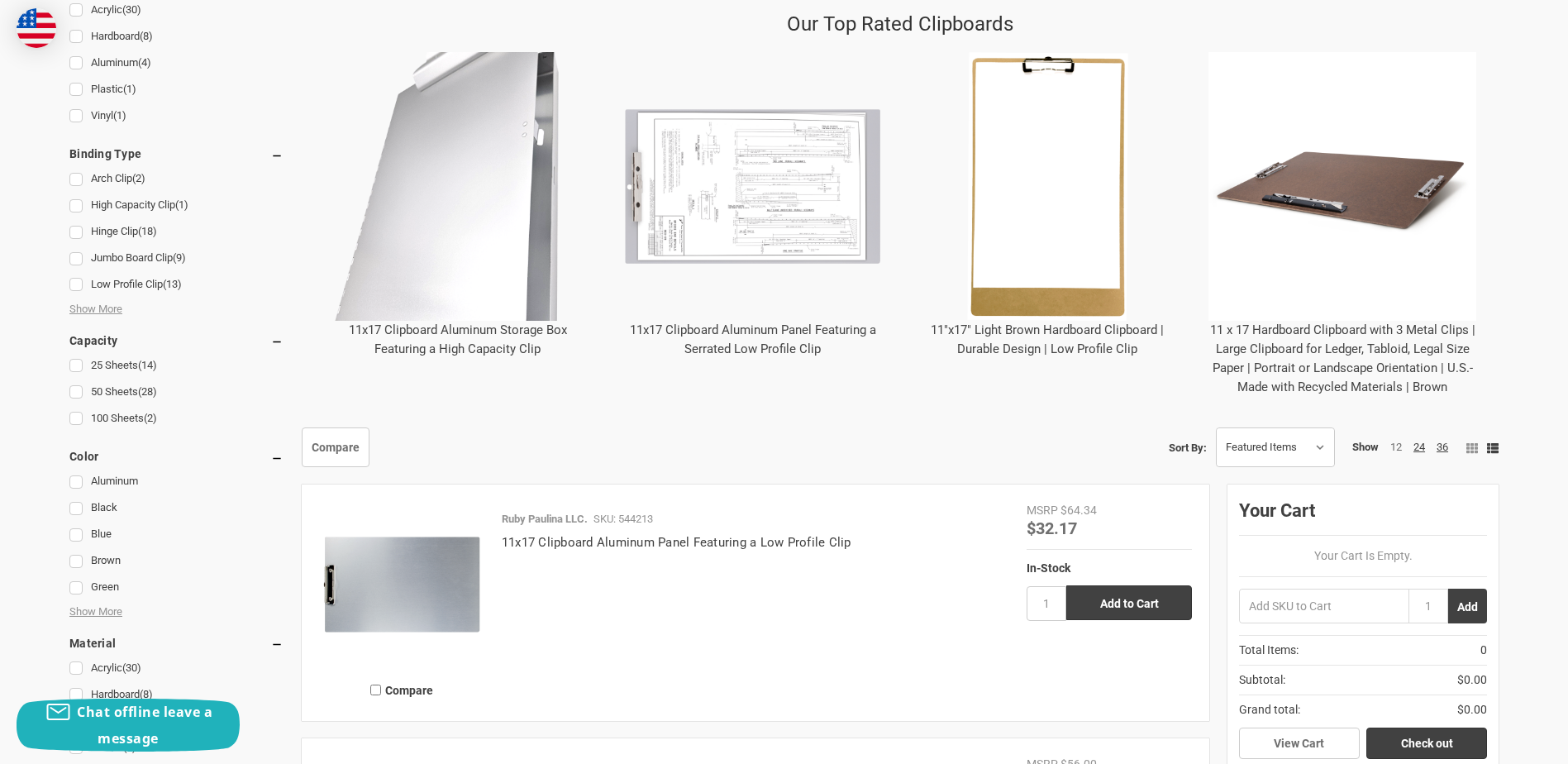
scroll to position [661, 0]
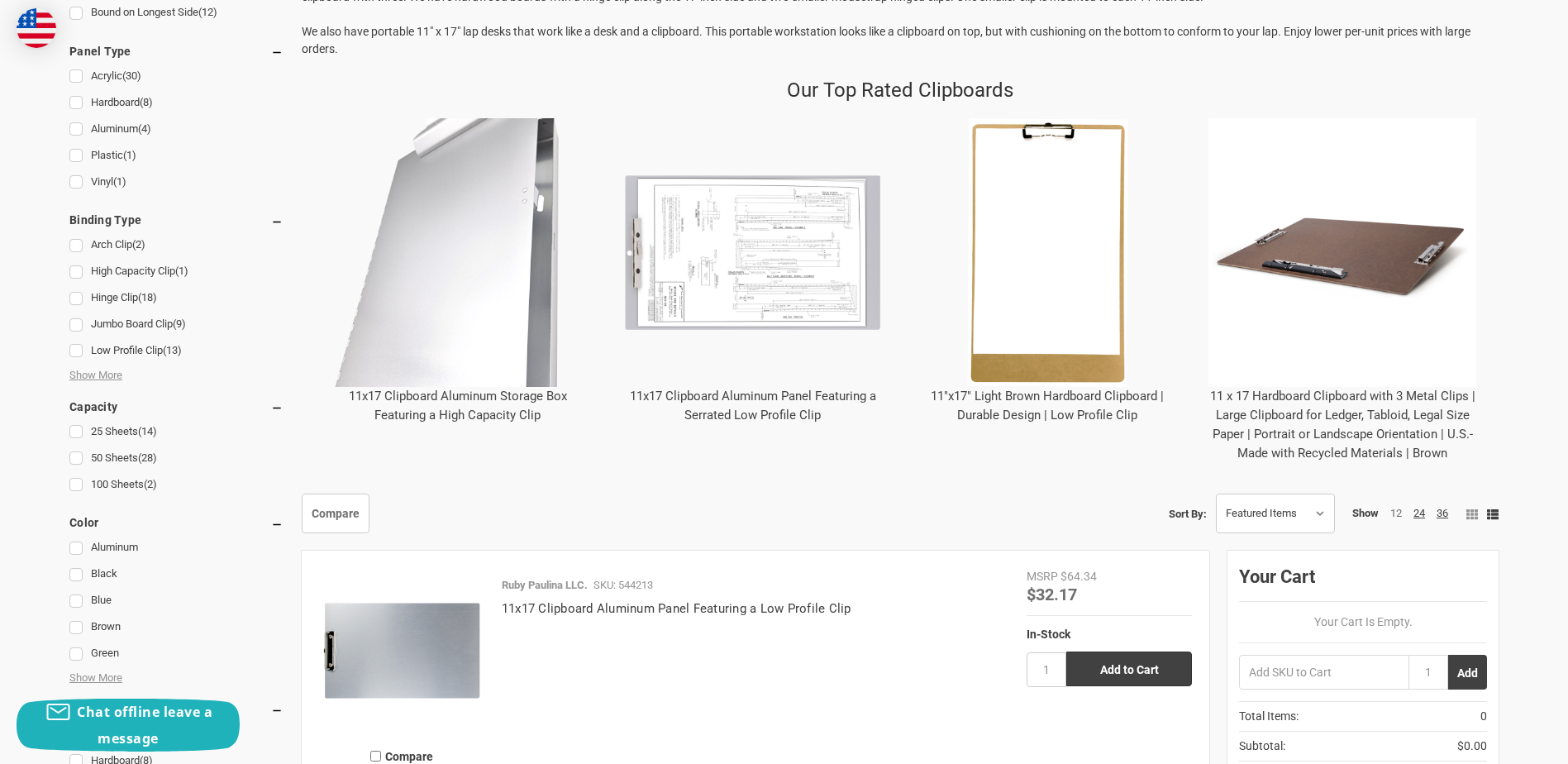
click at [1046, 394] on link "11"x17" Light Brown Hardboard Clipboard | Durable Design | Low Profile Clip" at bounding box center [1047, 405] width 233 height 34
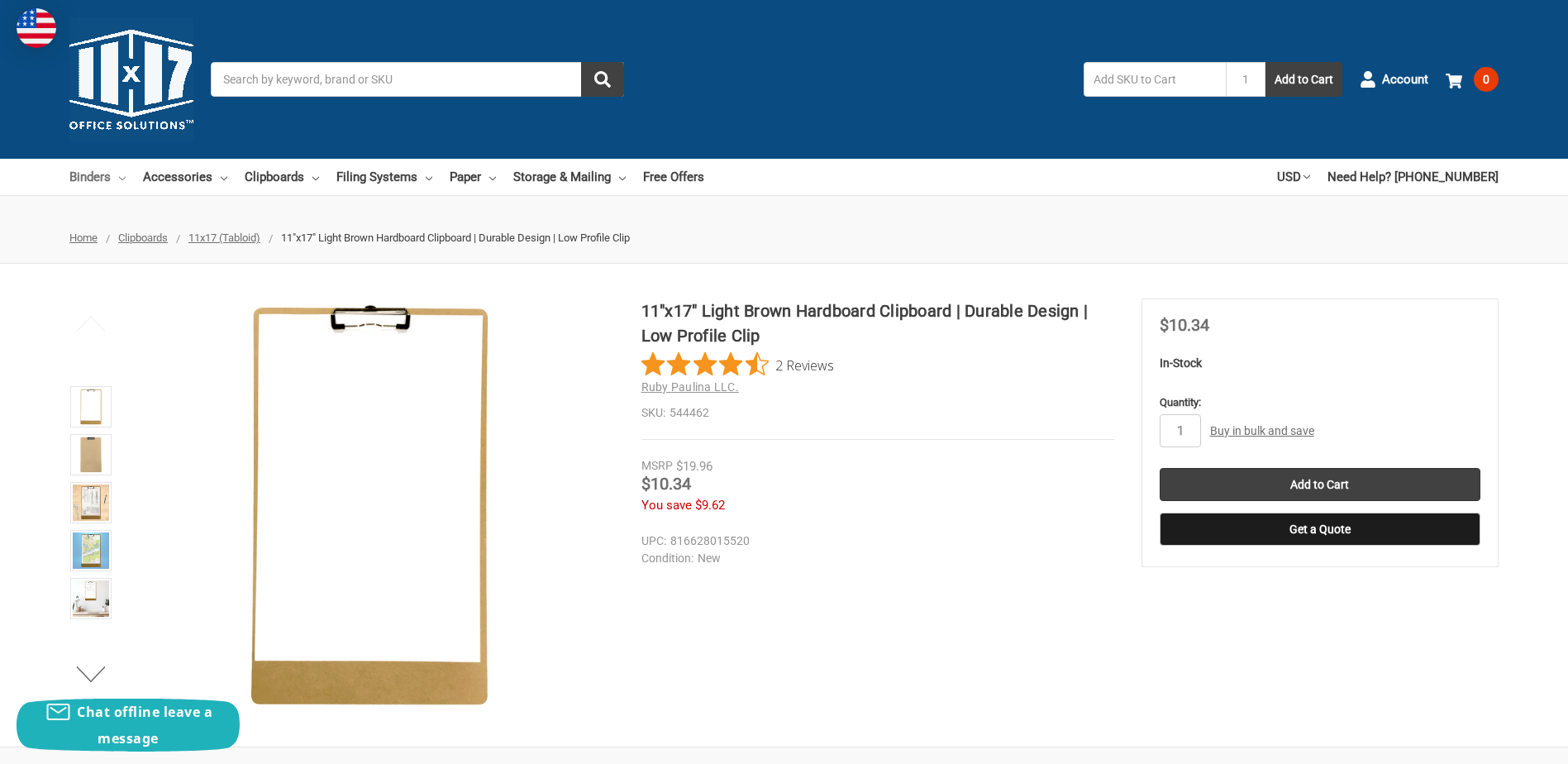
click at [93, 177] on link "Binders" at bounding box center [98, 177] width 56 height 37
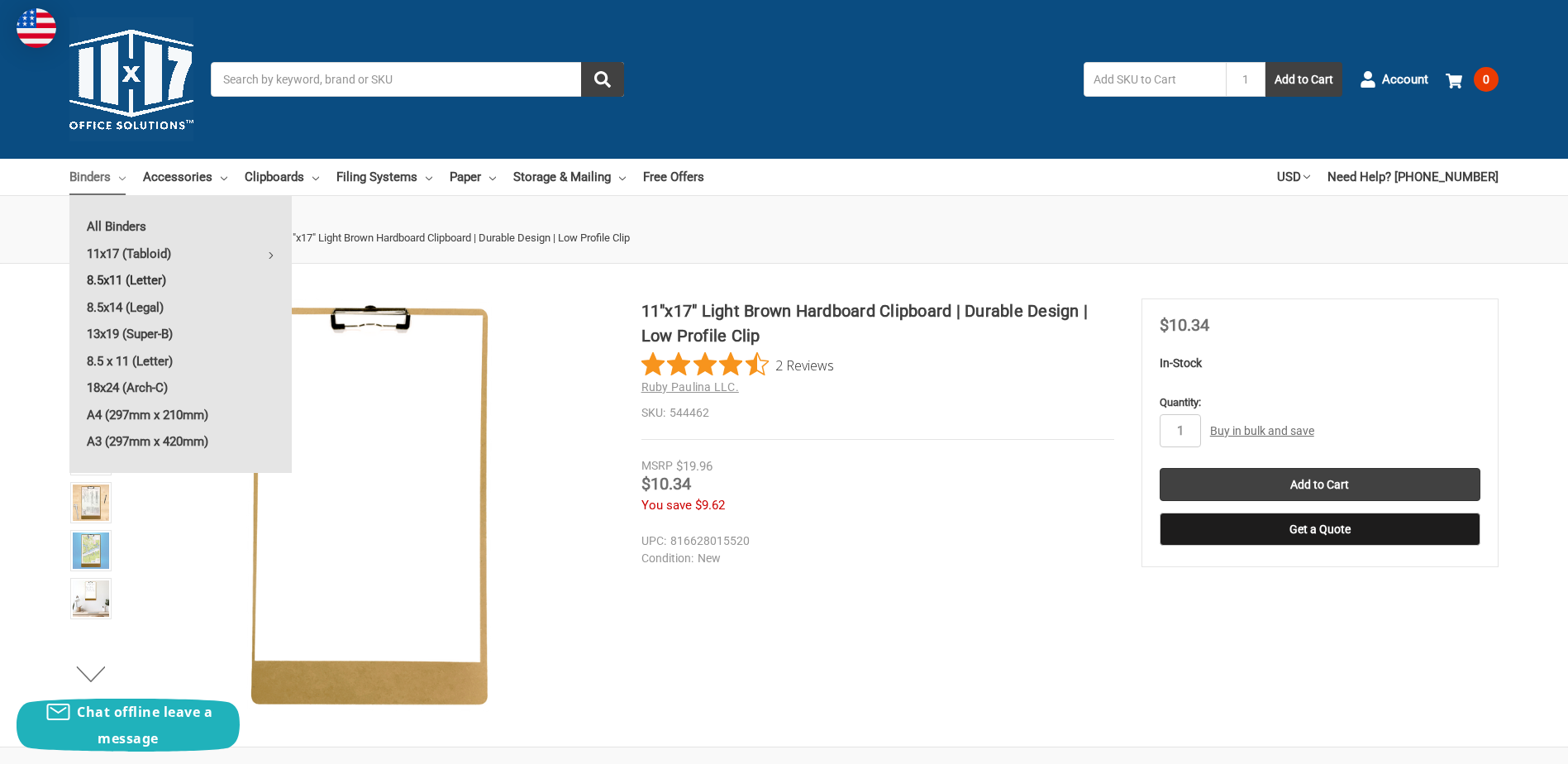
click at [150, 279] on link "8.5x11 (Letter)" at bounding box center [181, 280] width 223 height 26
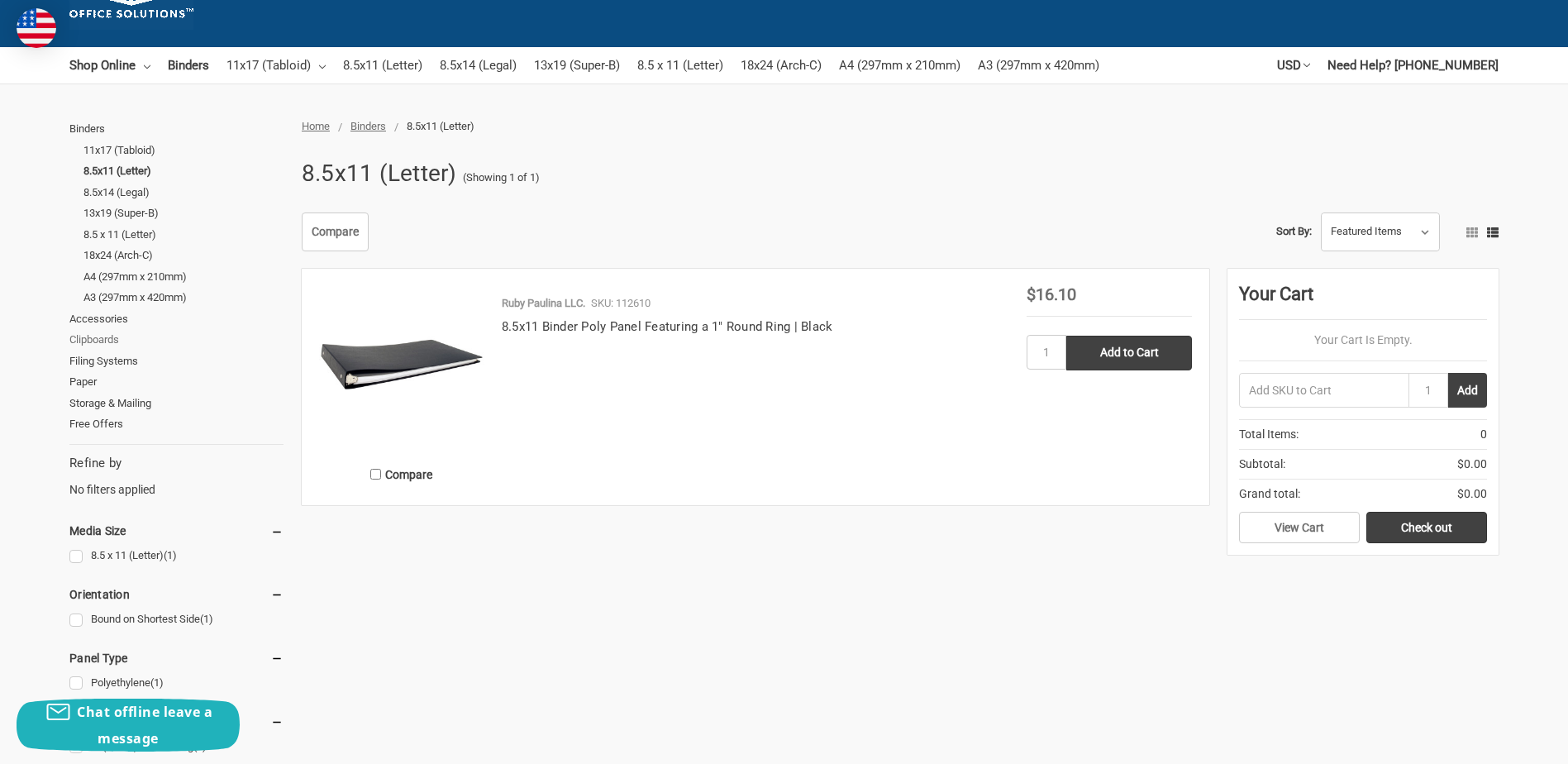
scroll to position [83, 0]
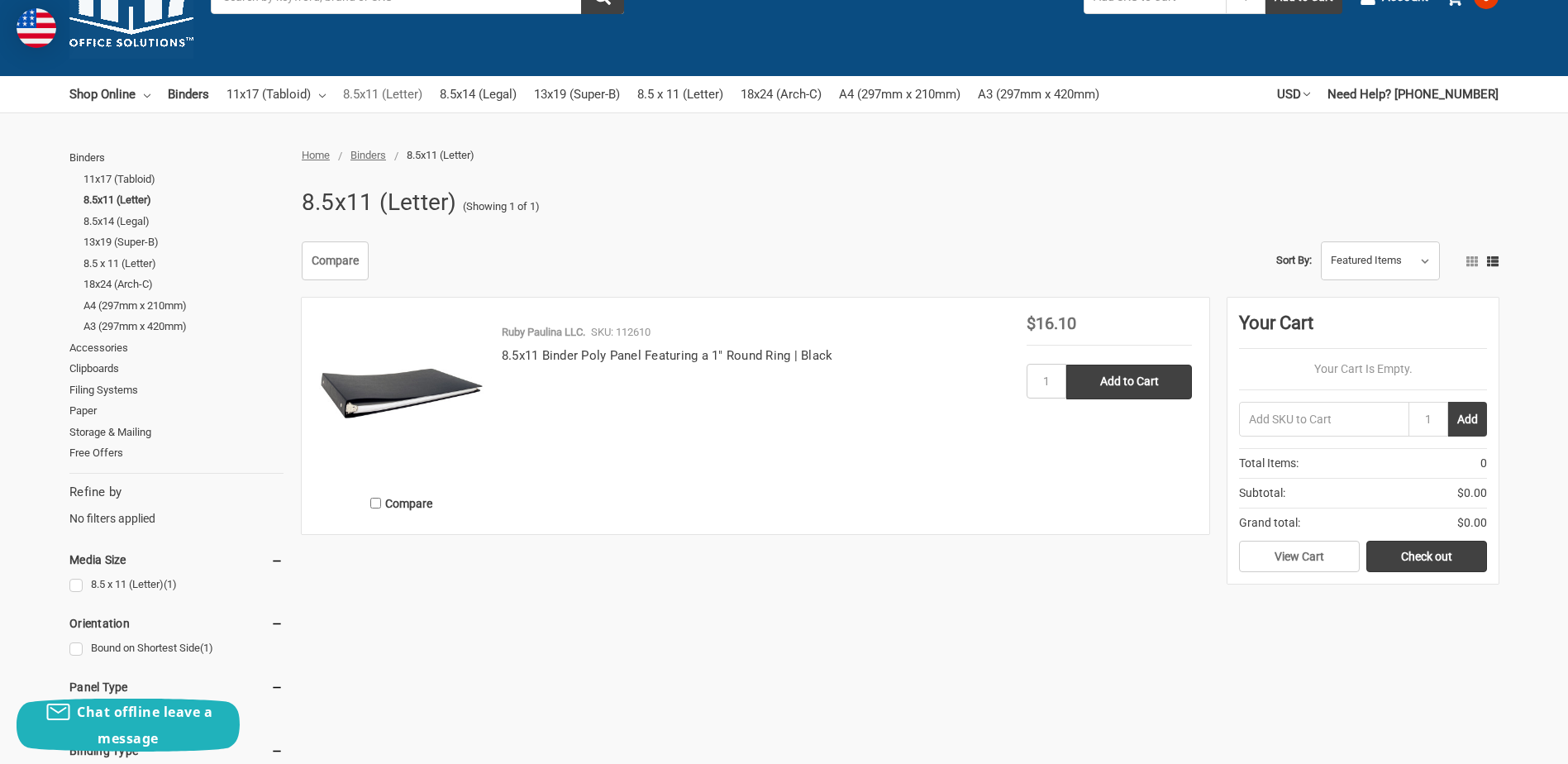
click at [373, 96] on link "8.5x11 (Letter)" at bounding box center [383, 94] width 79 height 37
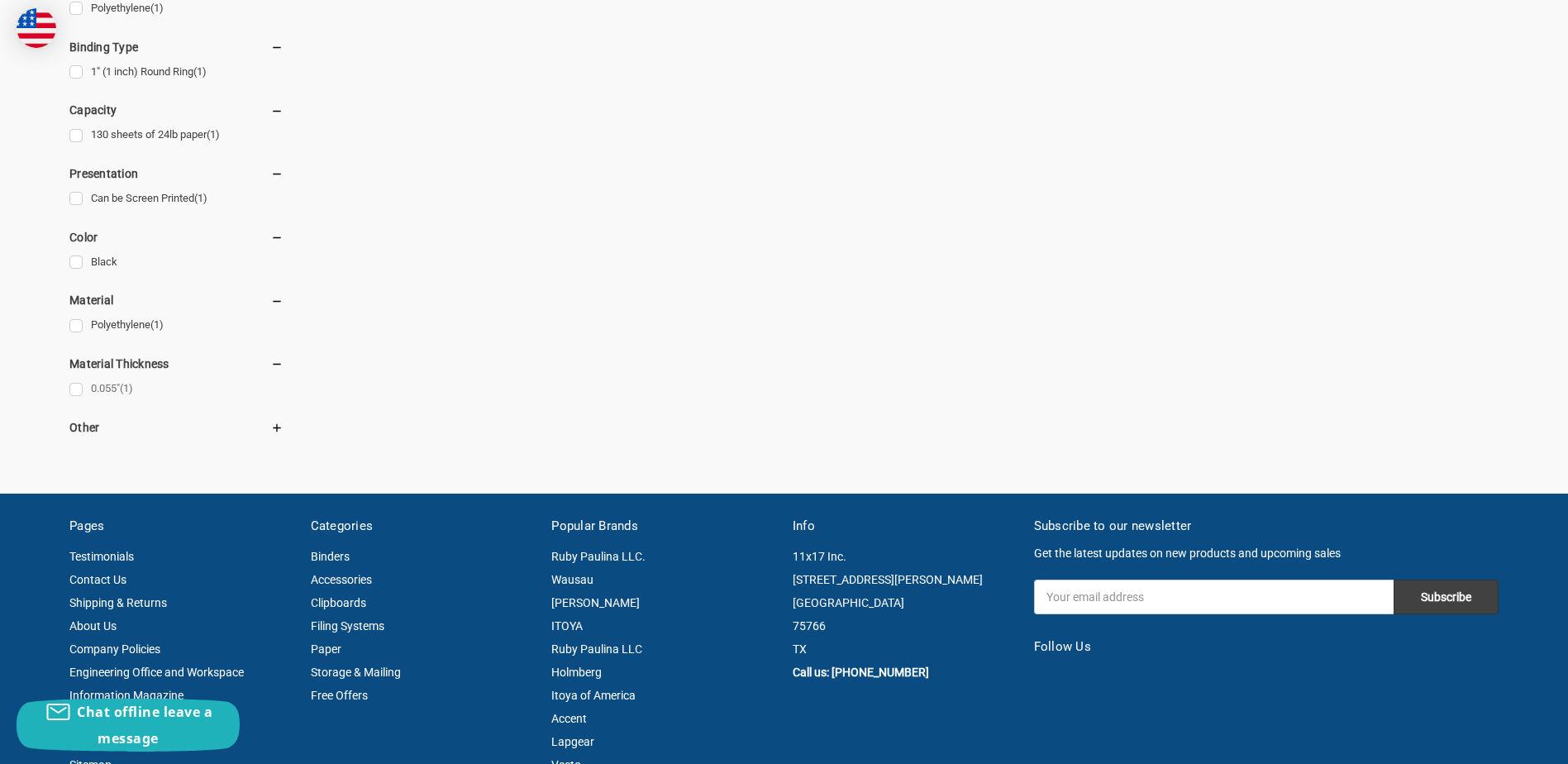
scroll to position [826, 0]
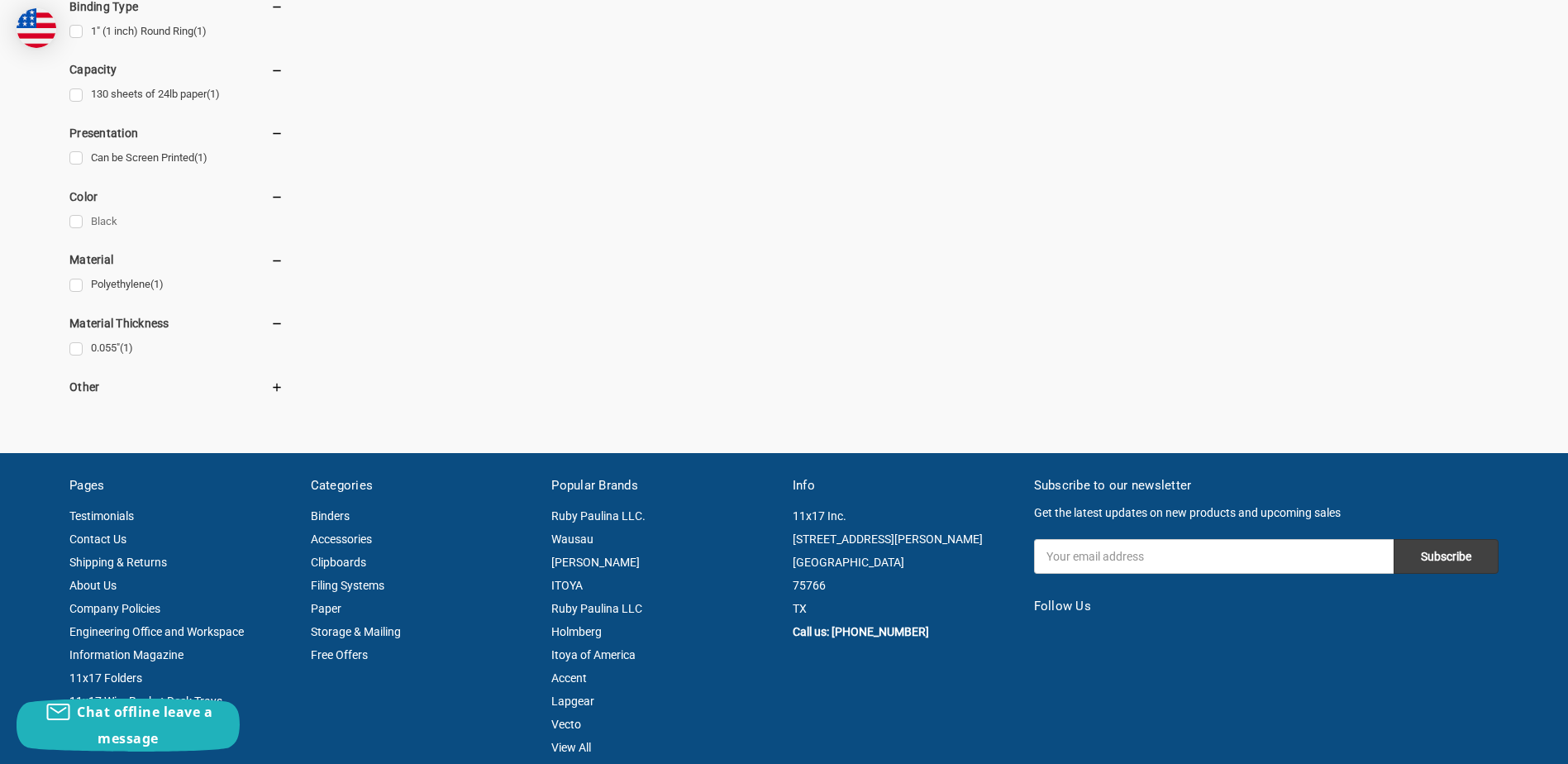
click at [73, 220] on link "Black" at bounding box center [176, 222] width 214 height 23
